Goal: Information Seeking & Learning: Learn about a topic

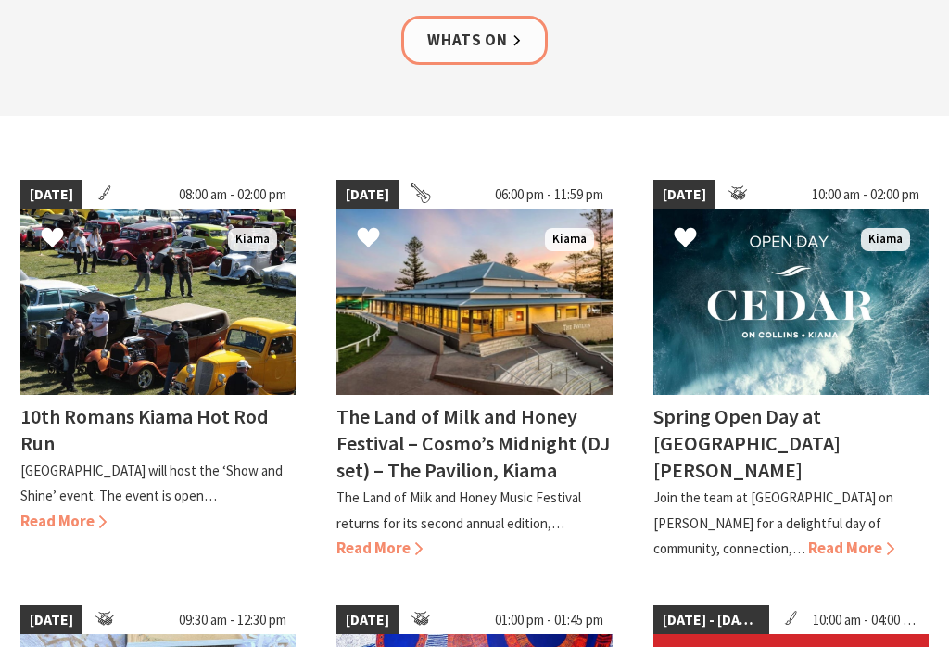
scroll to position [390, 0]
click at [57, 514] on span "Read More" at bounding box center [63, 521] width 86 height 20
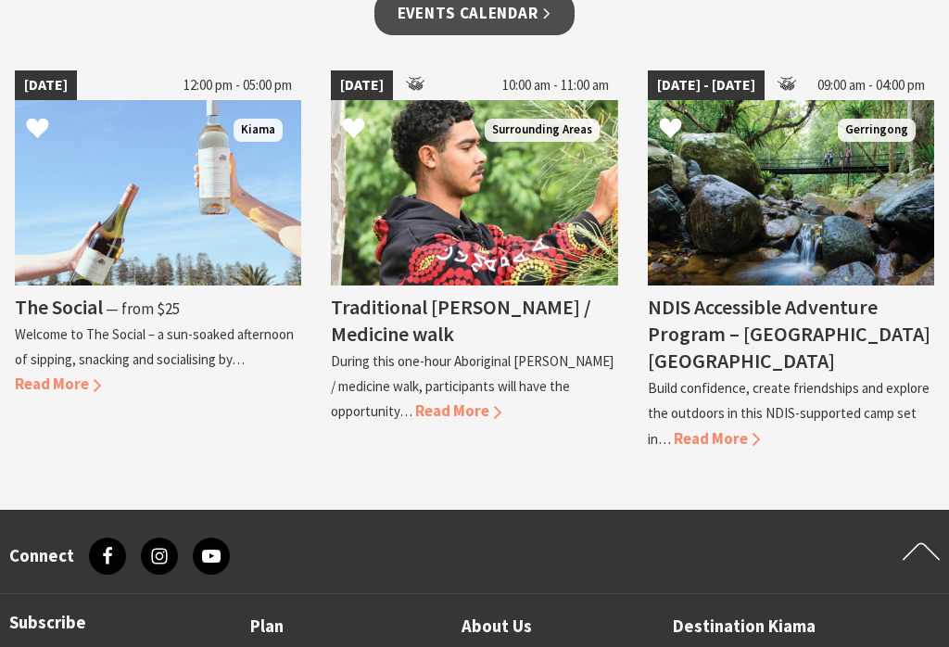
scroll to position [1429, 0]
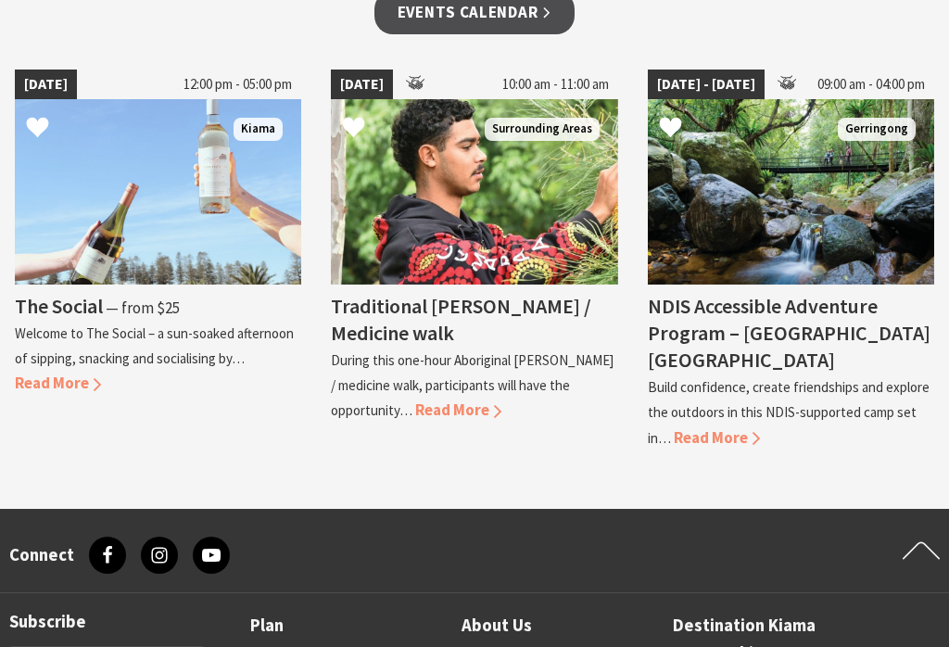
click at [56, 382] on span "Read More" at bounding box center [58, 383] width 86 height 20
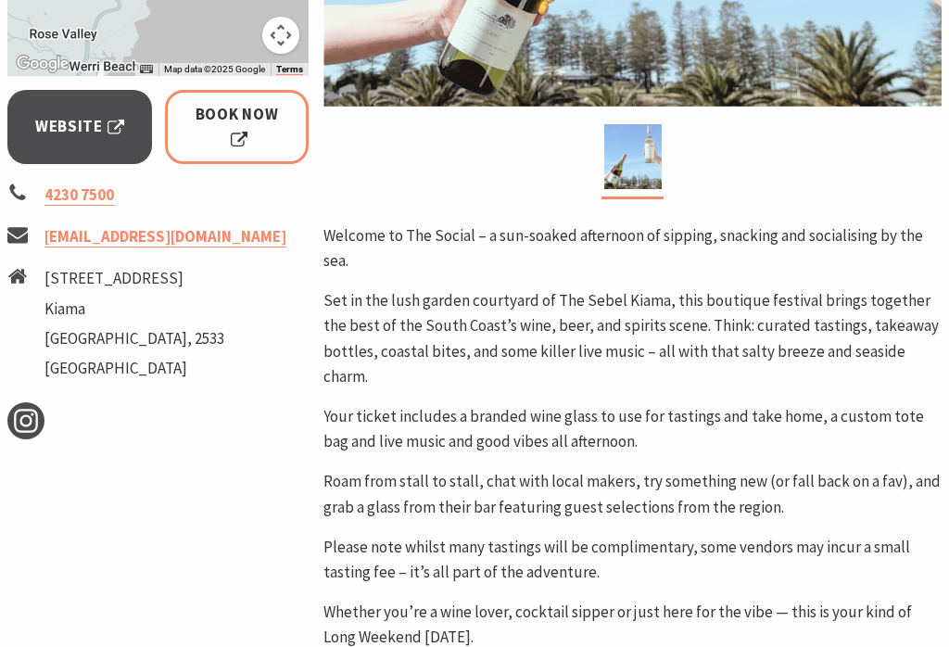
scroll to position [718, 0]
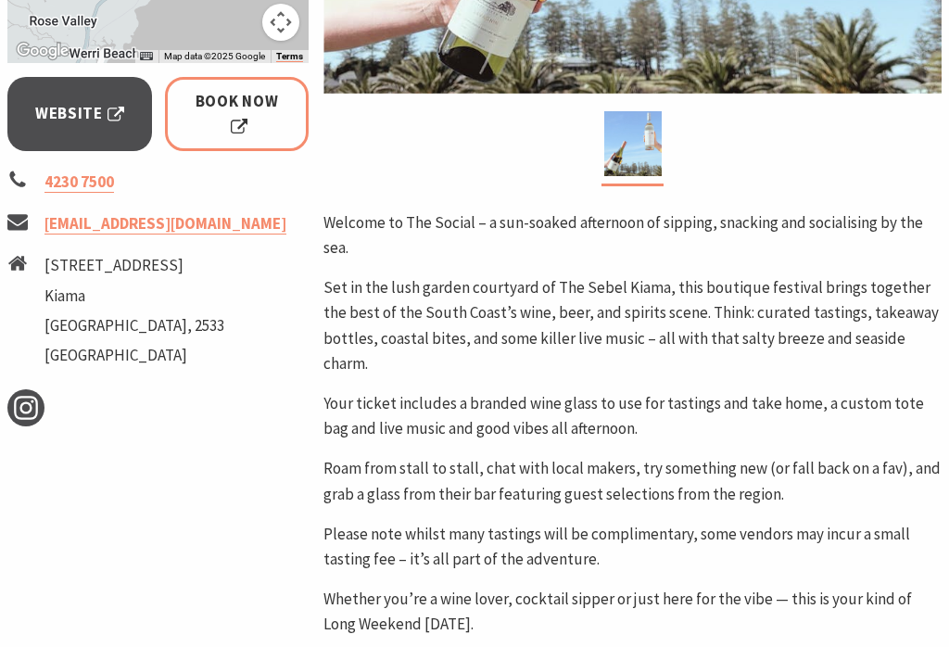
click at [914, 522] on p "Please note whilst many tastings will be complimentary, some vendors may incur …" at bounding box center [632, 547] width 618 height 50
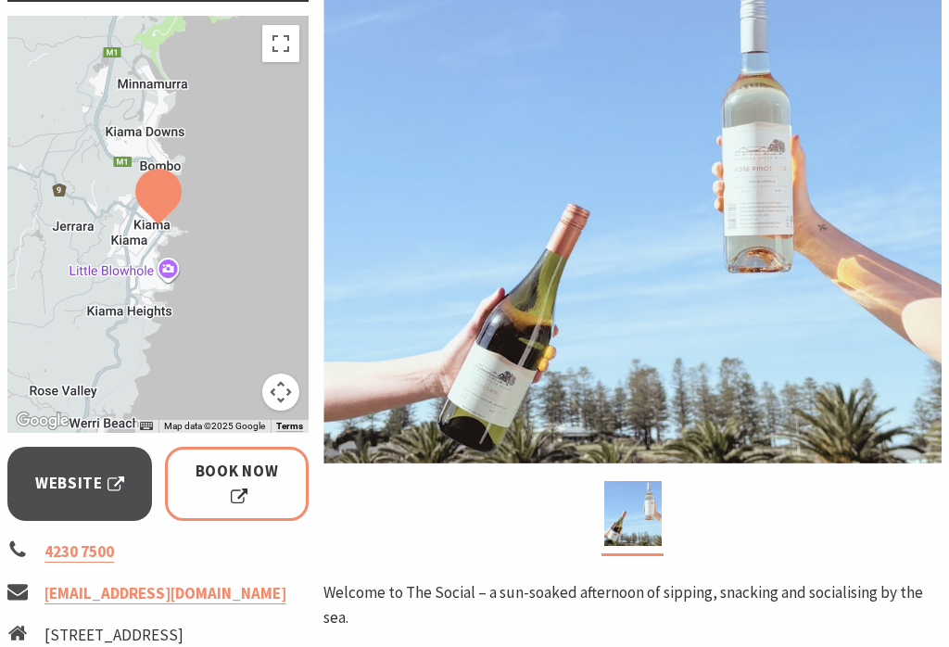
scroll to position [353, 0]
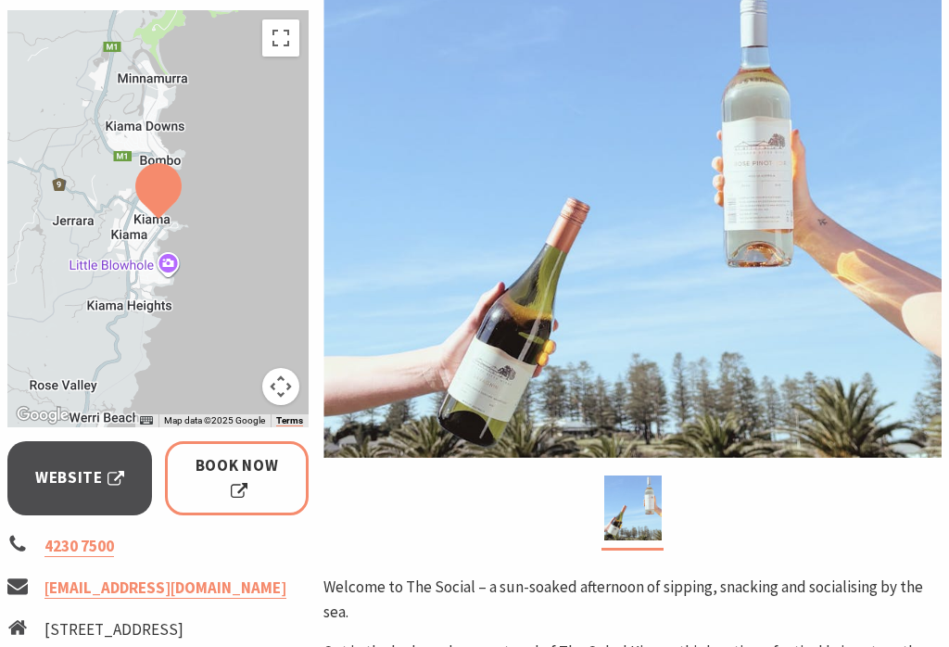
click at [267, 469] on span "Book Now" at bounding box center [237, 479] width 93 height 50
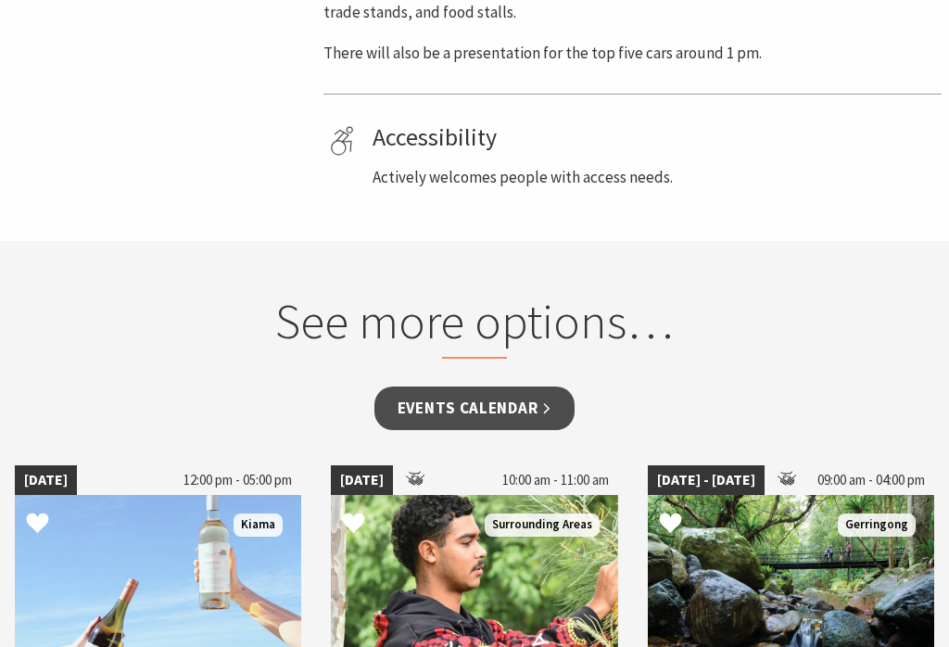
scroll to position [1033, 0]
click at [493, 397] on link "Events Calendar" at bounding box center [474, 408] width 201 height 44
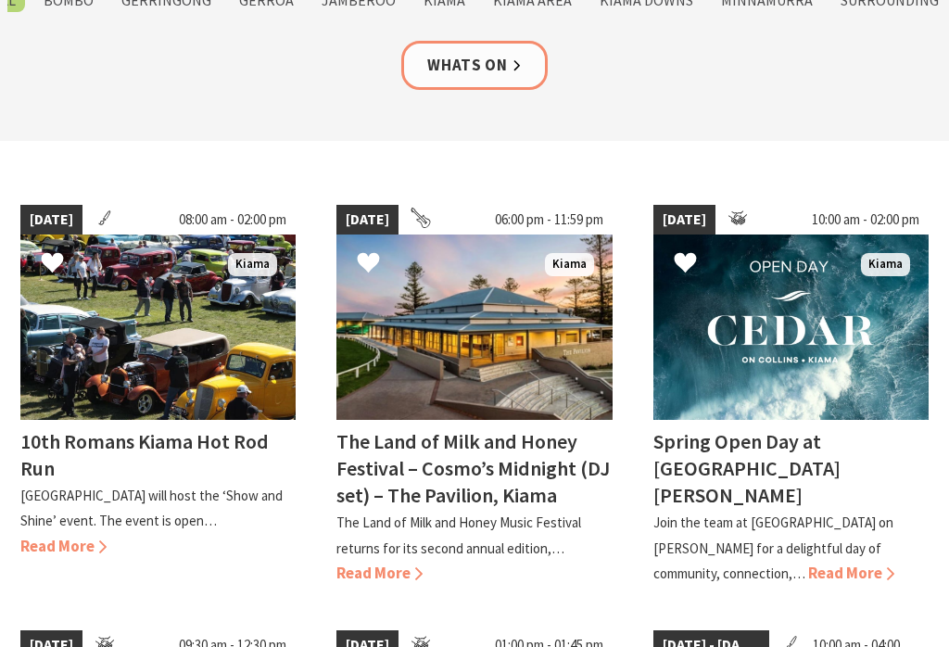
scroll to position [365, 0]
click at [507, 469] on h4 "The Land of Milk and Honey Festival – Cosmo’s Midnight (DJ set) – The Pavilion,…" at bounding box center [472, 468] width 273 height 80
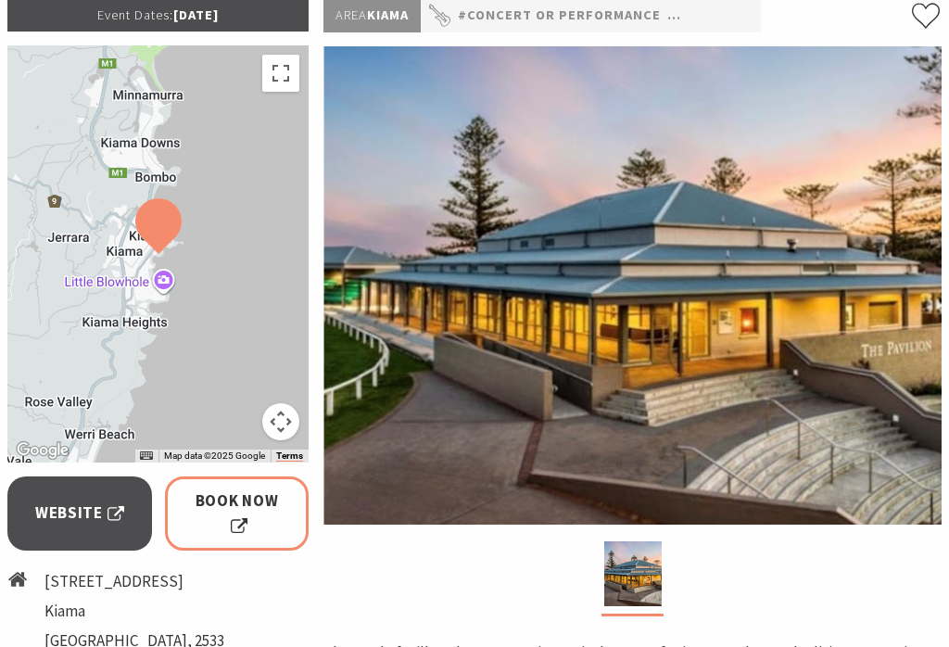
scroll to position [414, 0]
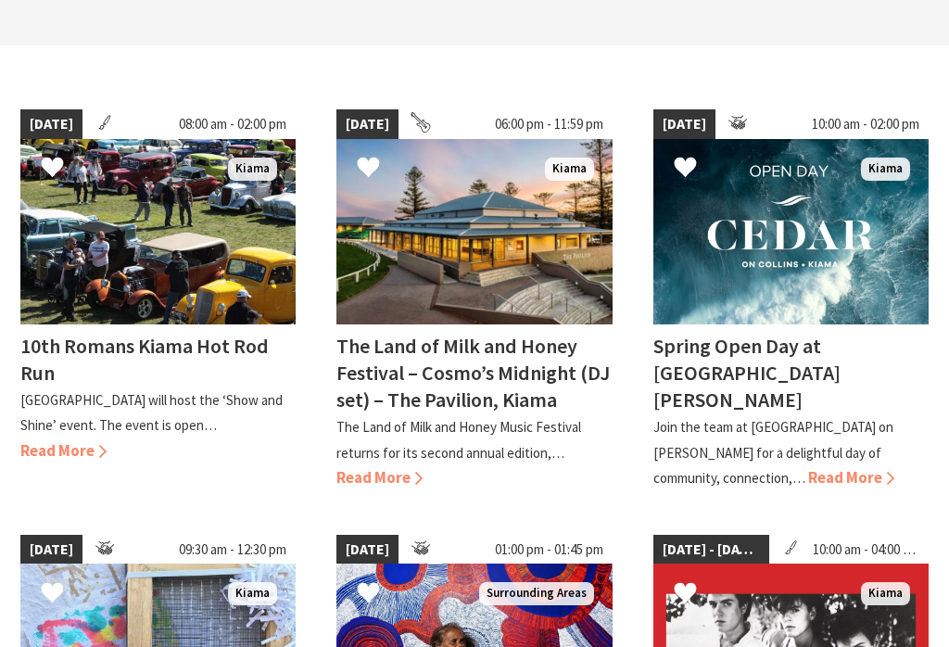
scroll to position [461, 0]
click at [794, 234] on img at bounding box center [790, 231] width 275 height 185
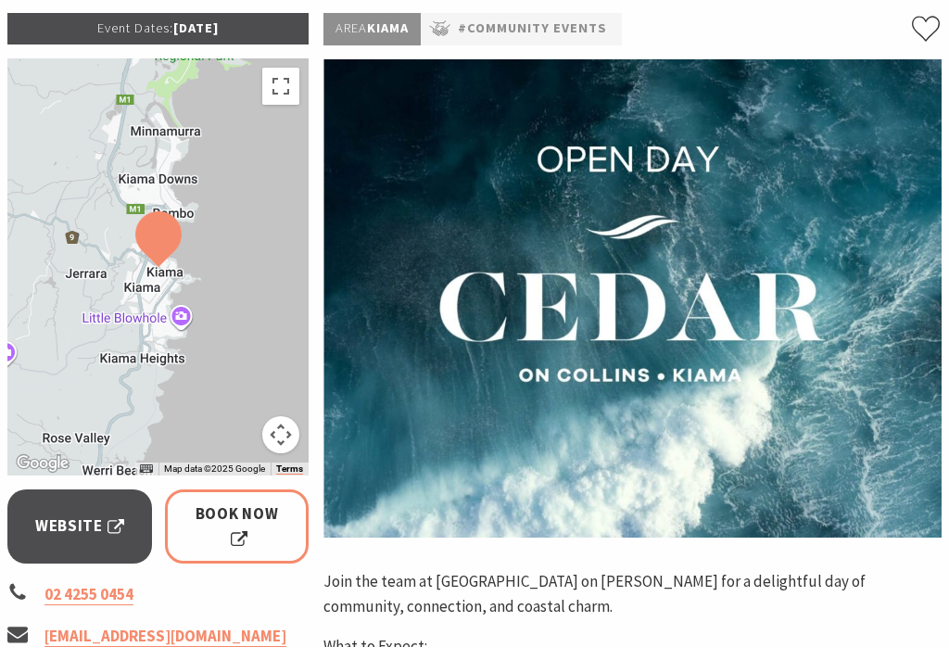
scroll to position [332, 0]
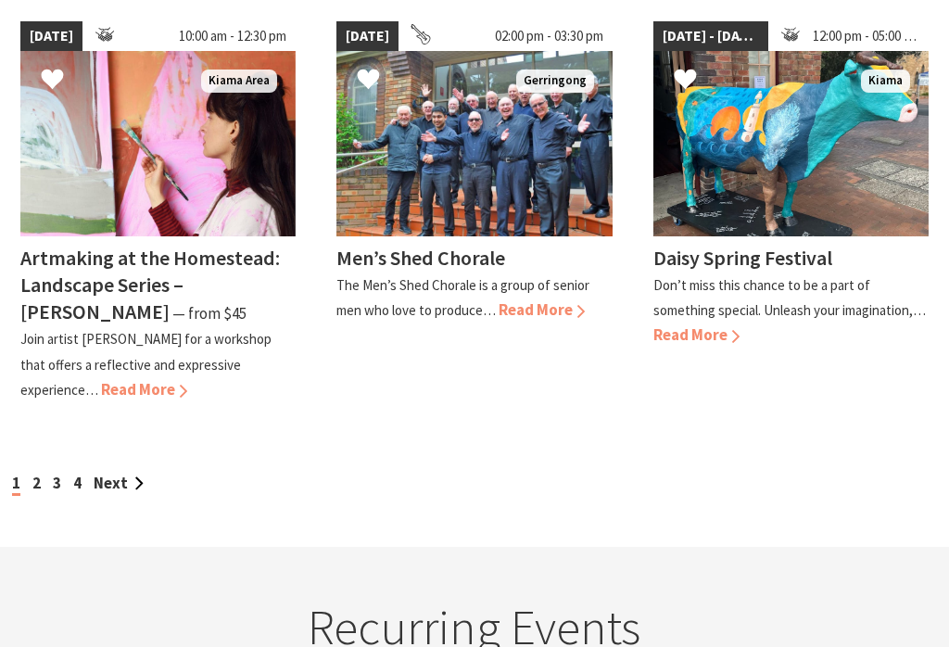
scroll to position [1834, 0]
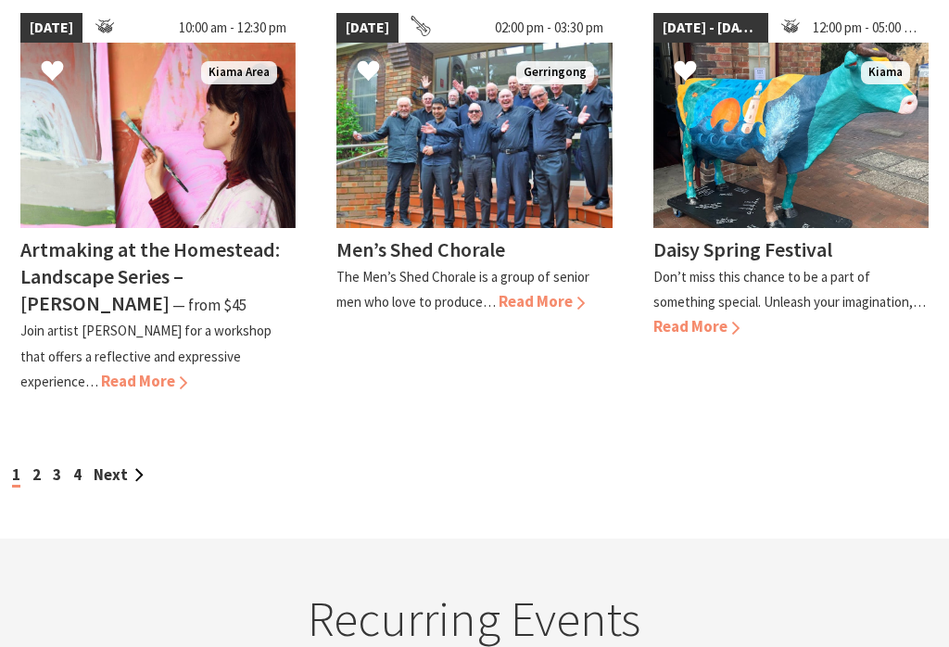
click at [120, 464] on link "Next" at bounding box center [119, 474] width 50 height 20
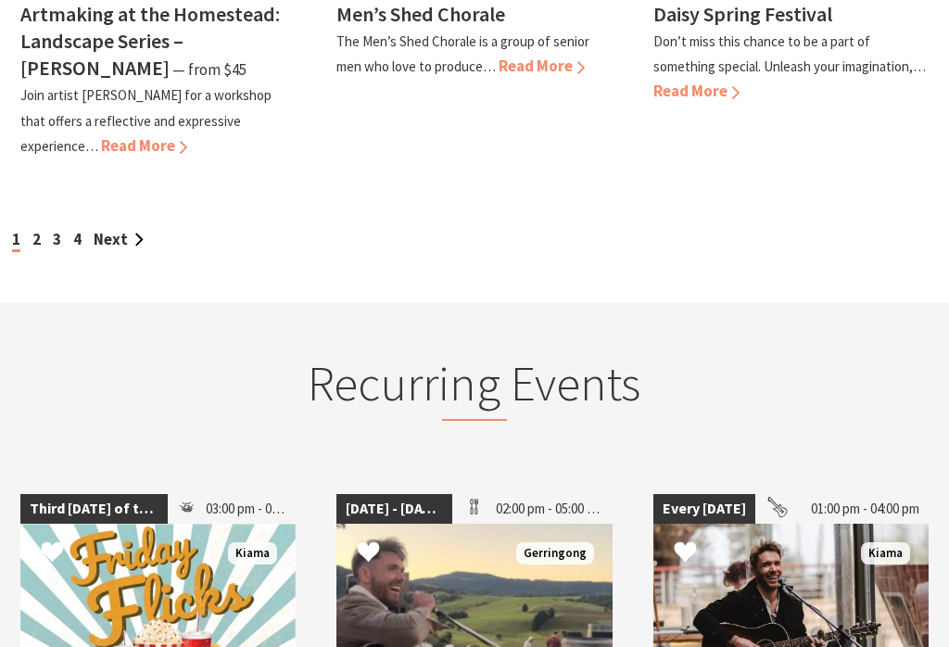
scroll to position [2070, 0]
click at [38, 229] on link "2" at bounding box center [36, 239] width 8 height 20
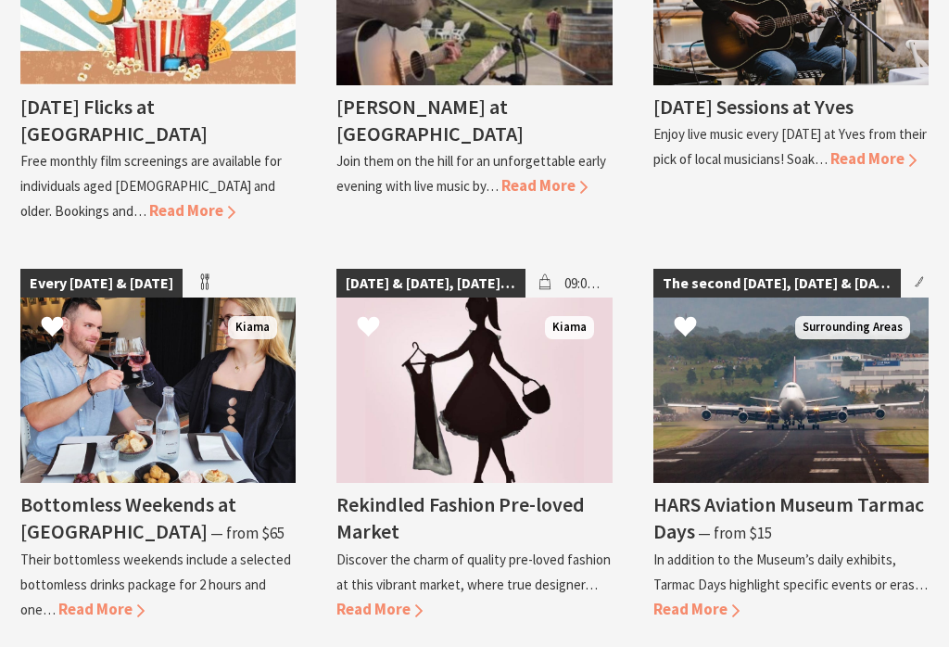
scroll to position [2695, 0]
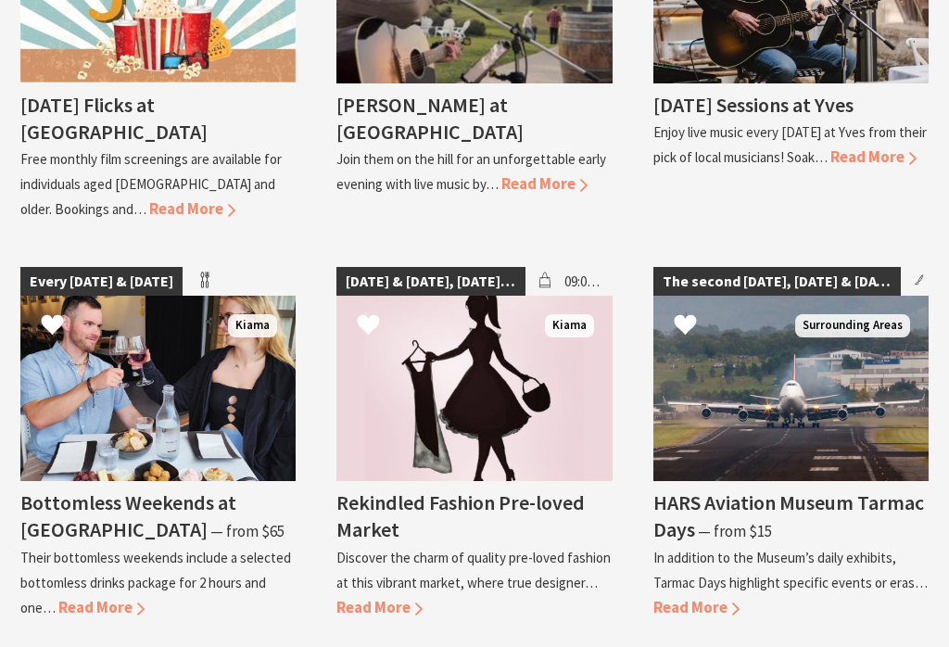
click at [103, 597] on span "Read More" at bounding box center [101, 607] width 86 height 20
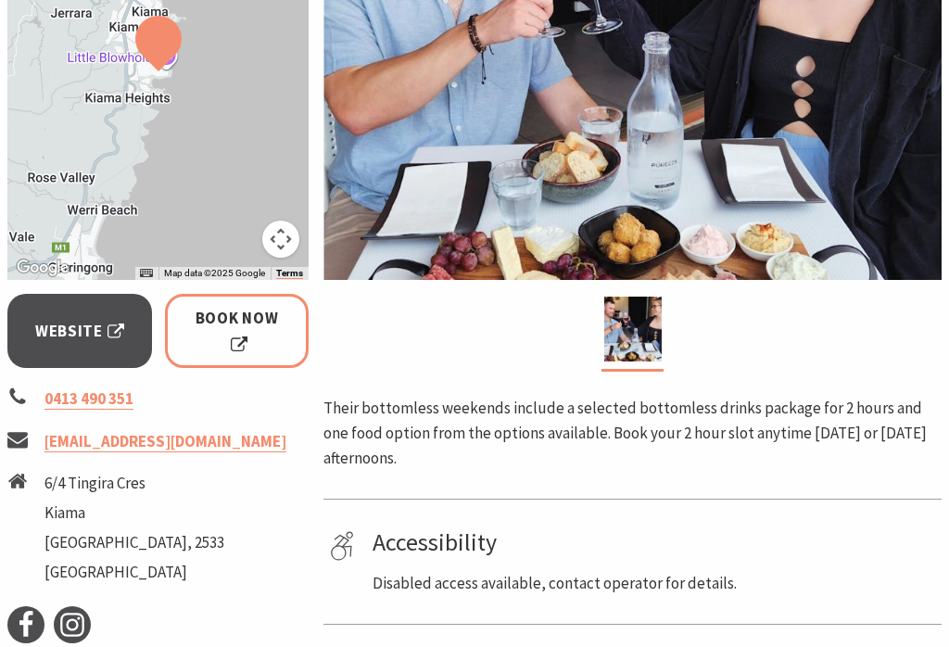
scroll to position [595, 0]
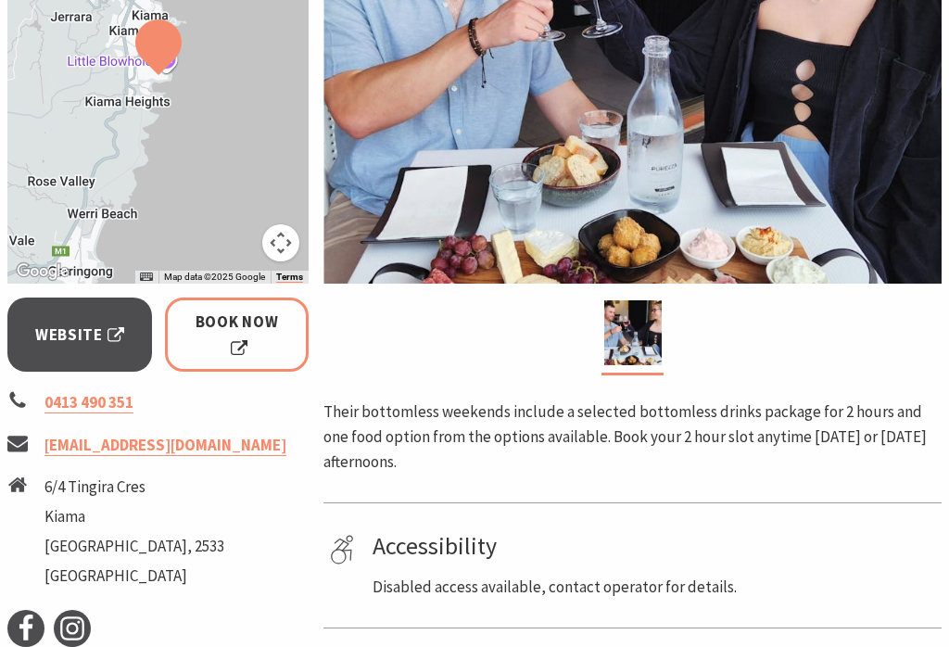
click at [158, 435] on link "[EMAIL_ADDRESS][DOMAIN_NAME]" at bounding box center [165, 445] width 242 height 21
click at [82, 323] on span "Website" at bounding box center [79, 335] width 89 height 25
